Goal: Transaction & Acquisition: Purchase product/service

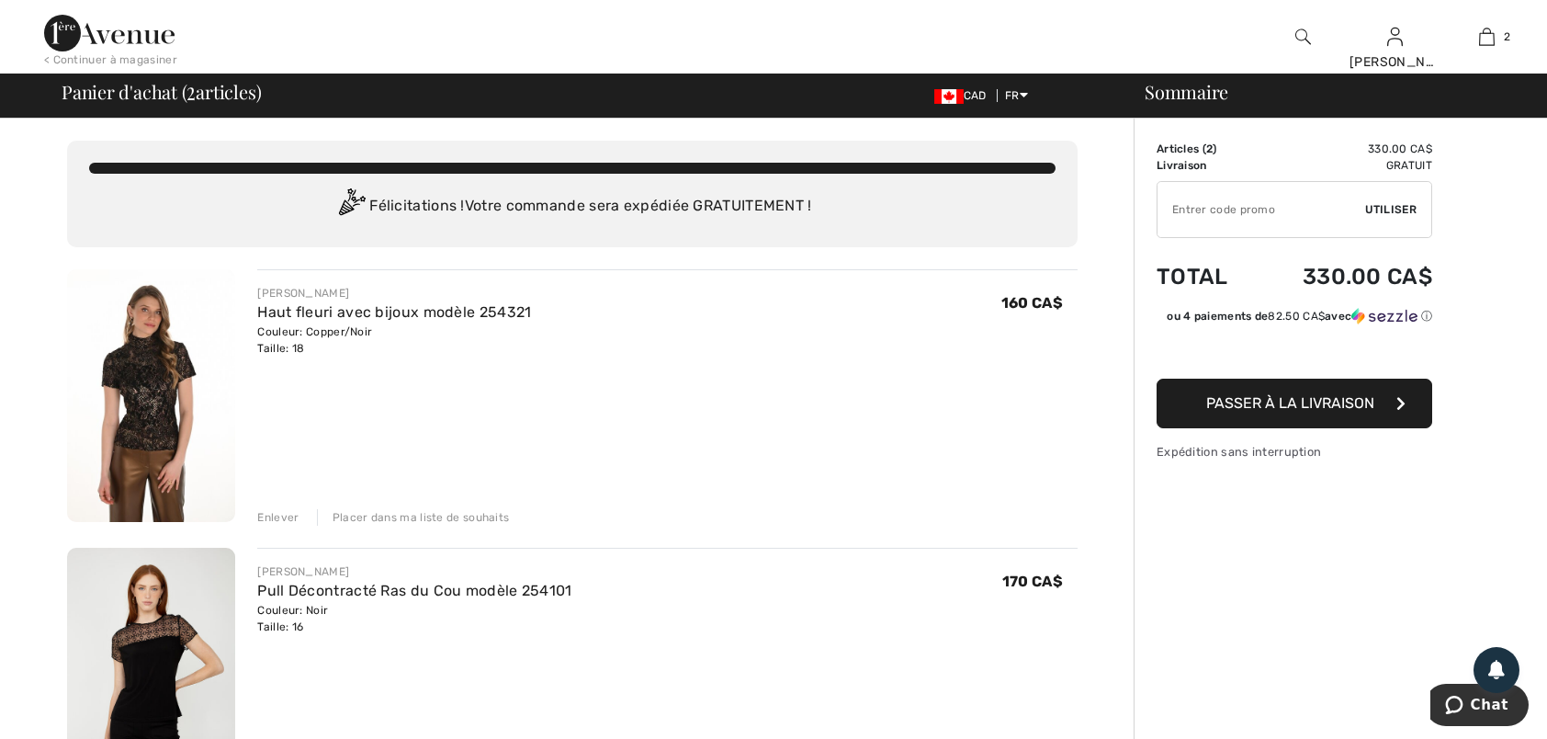
click at [266, 511] on div "Enlever" at bounding box center [277, 517] width 41 height 17
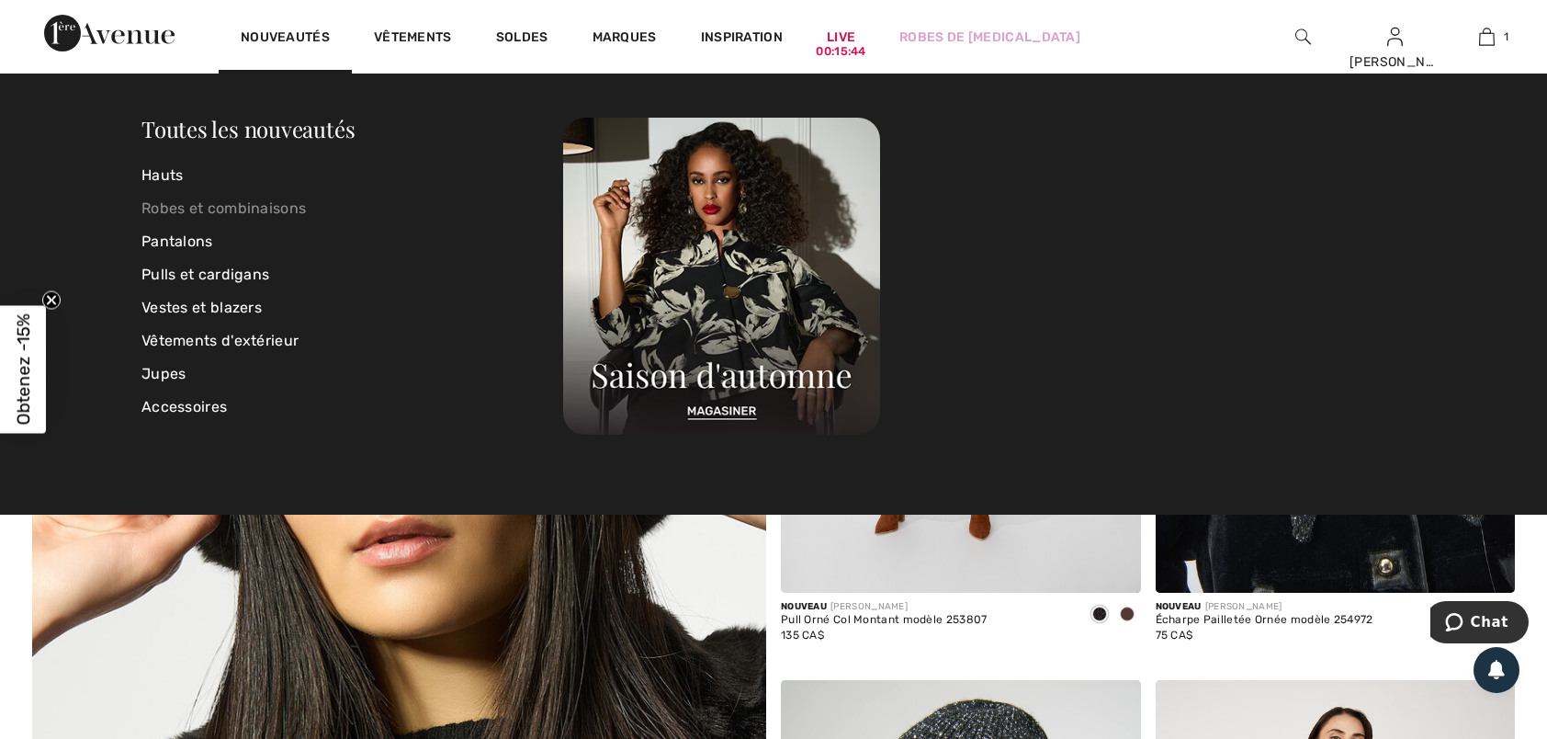
click at [219, 209] on link "Robes et combinaisons" at bounding box center [352, 208] width 422 height 33
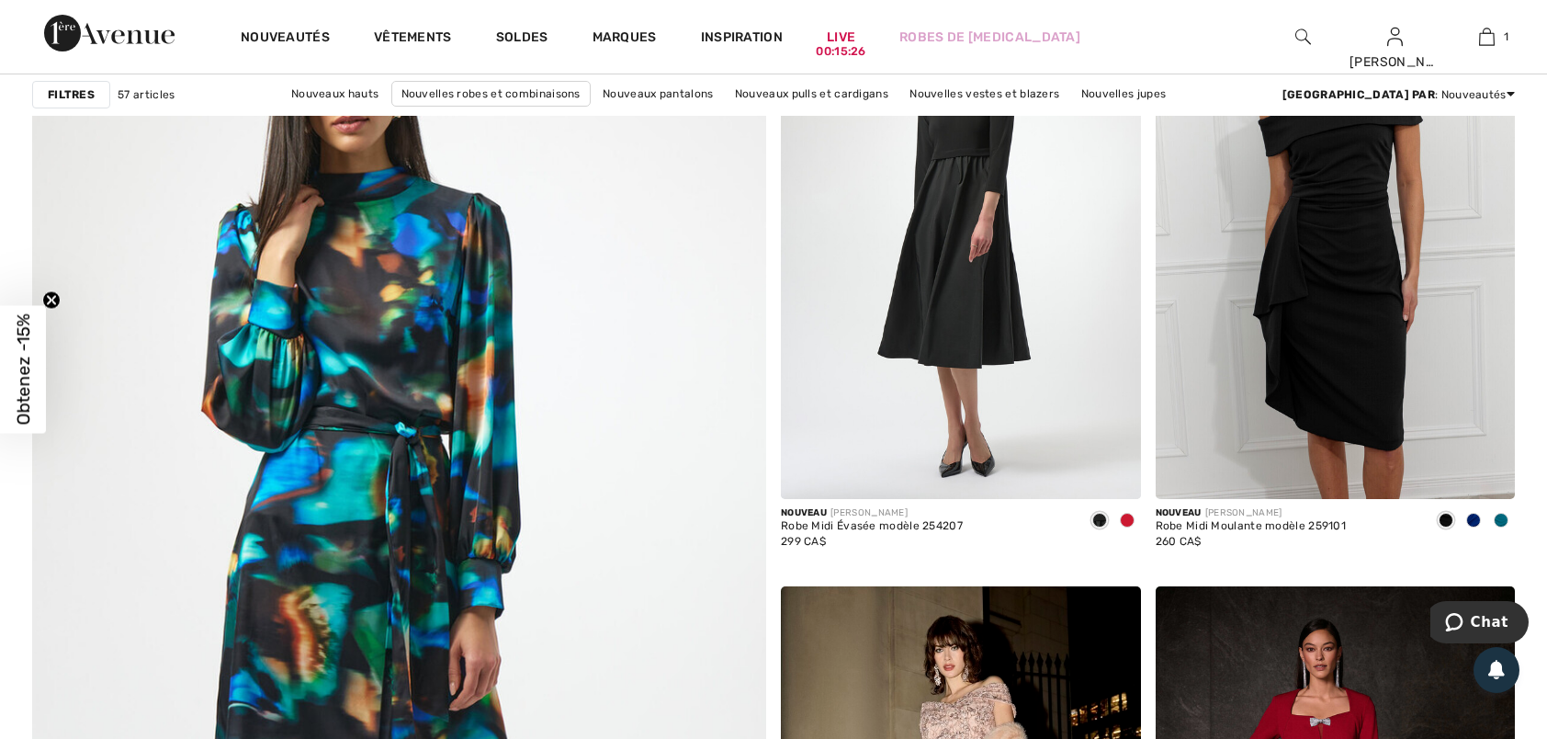
scroll to position [5328, 0]
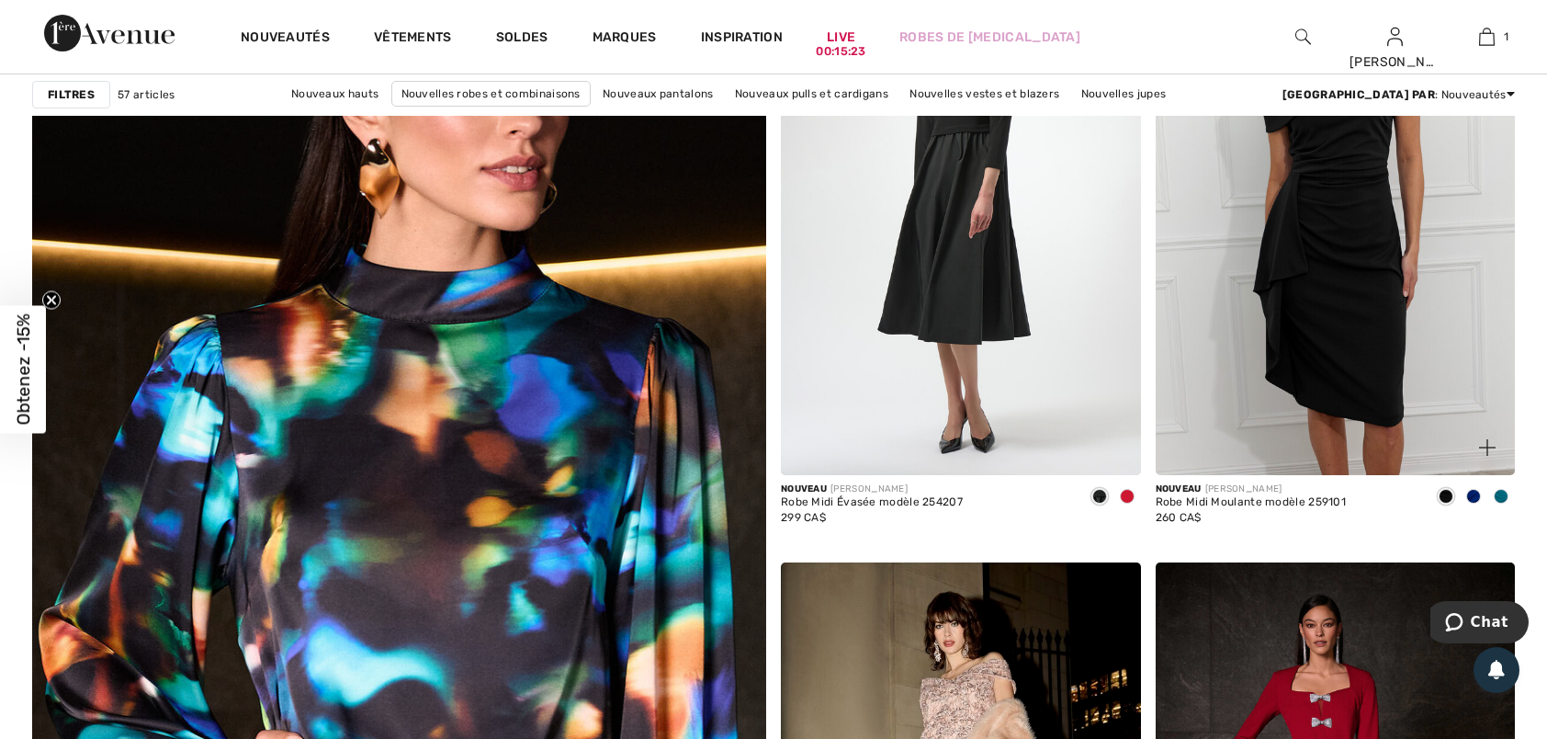
click at [1341, 224] on img at bounding box center [1336, 205] width 360 height 539
drag, startPoint x: 1341, startPoint y: 224, endPoint x: 1344, endPoint y: 237, distance: 13.2
click at [1344, 237] on img at bounding box center [1336, 205] width 360 height 539
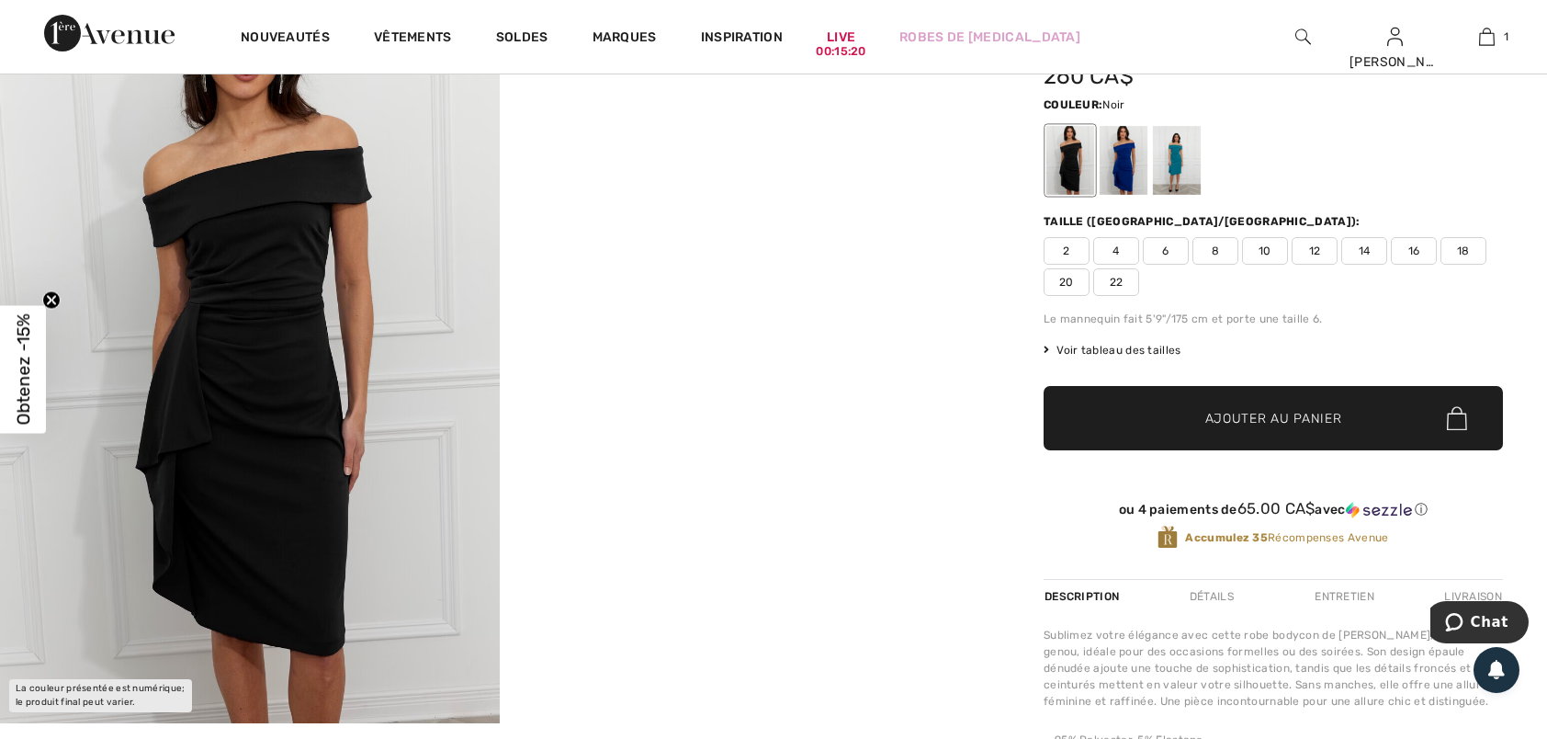
scroll to position [276, 0]
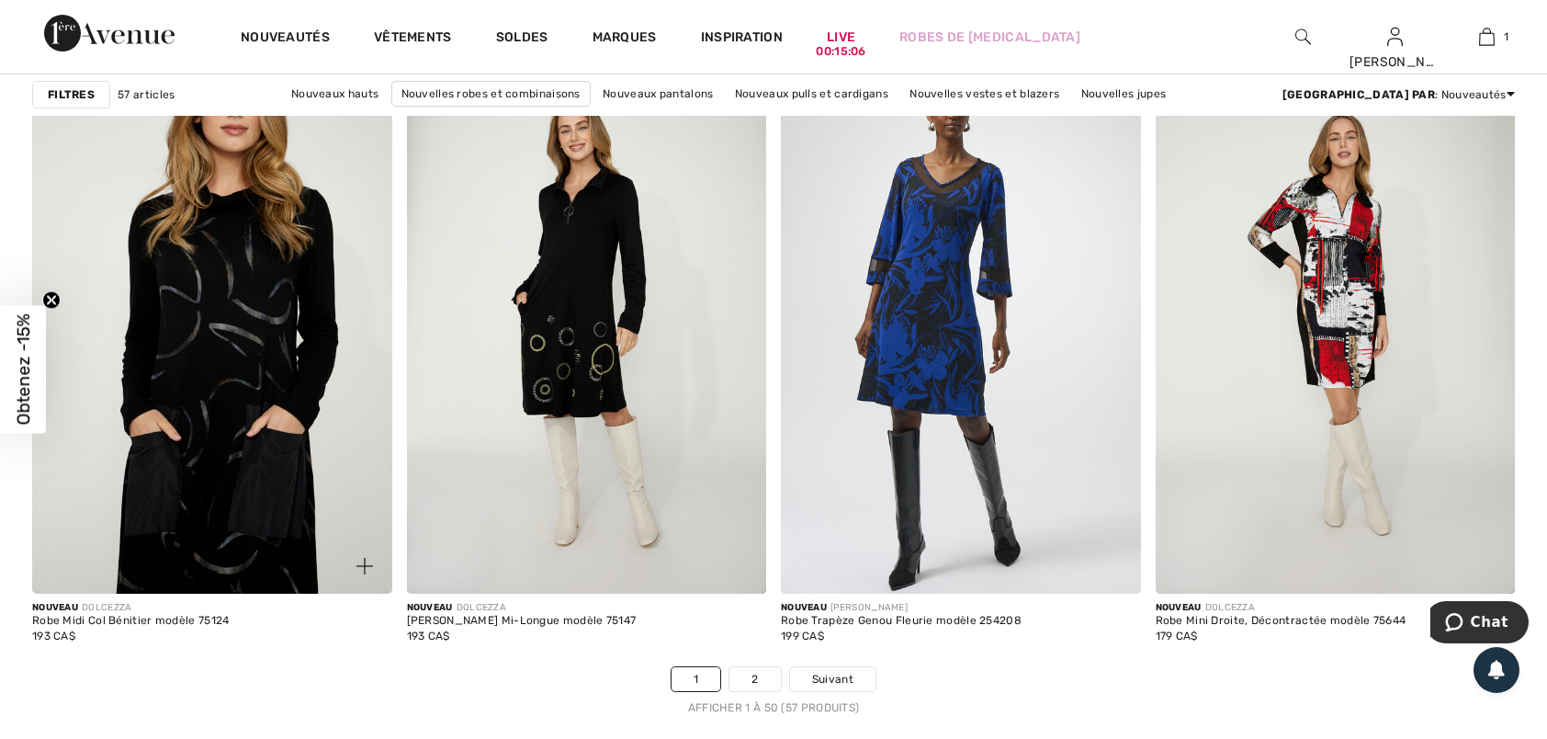
scroll to position [9645, 0]
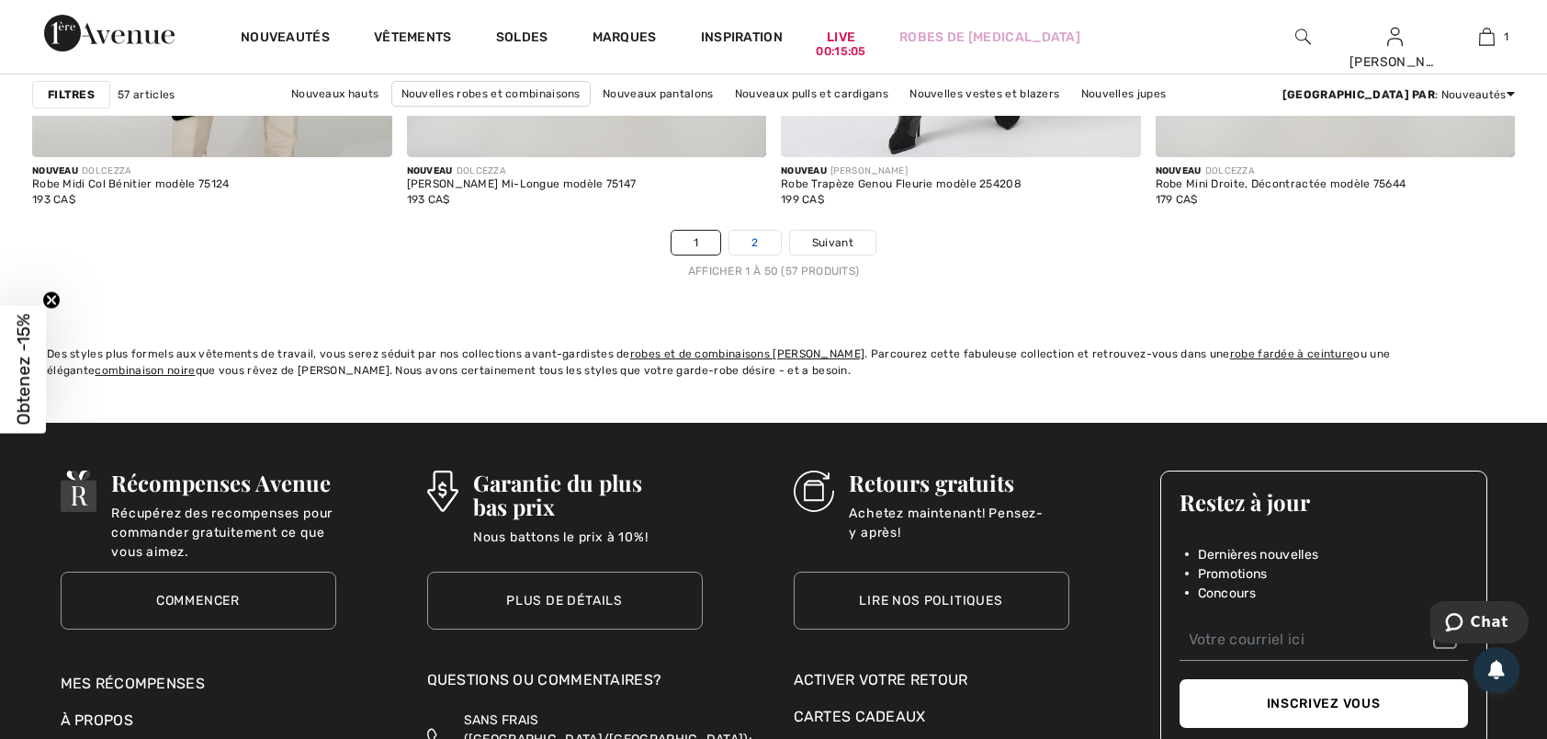
click at [767, 238] on link "2" at bounding box center [754, 243] width 51 height 24
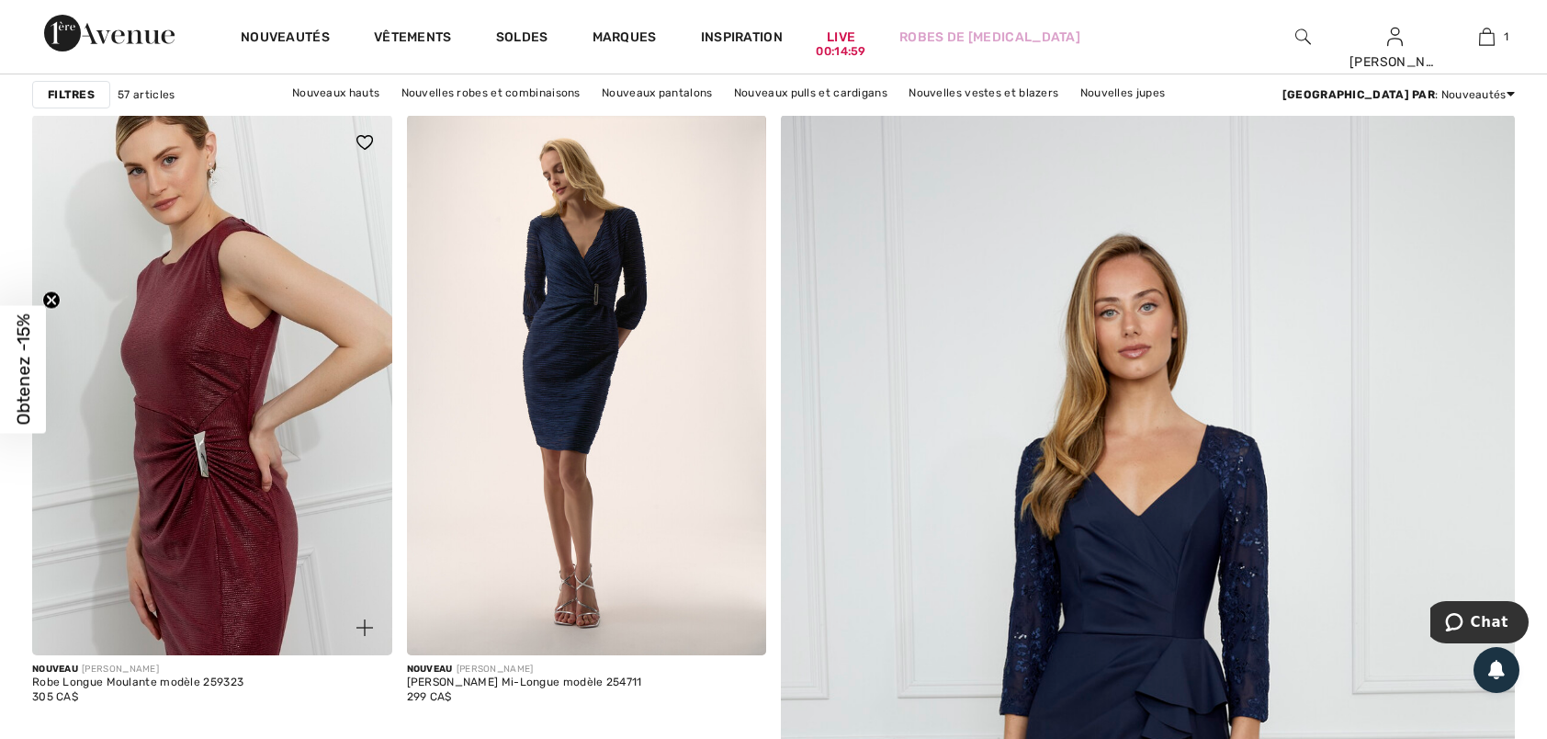
scroll to position [276, 0]
